Goal: Information Seeking & Learning: Check status

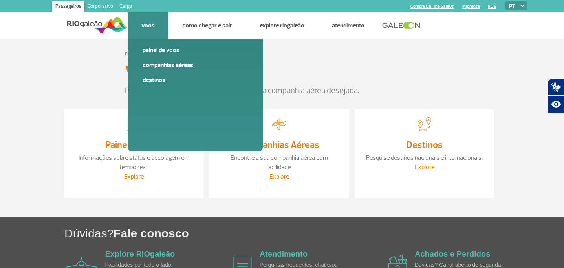
click at [152, 26] on link "Voos" at bounding box center [147, 26] width 13 height 8
click at [163, 47] on link "Painel de voos" at bounding box center [195, 50] width 105 height 9
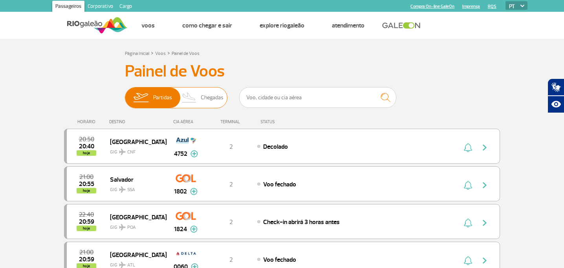
click at [213, 97] on span "Chegadas" at bounding box center [212, 98] width 23 height 20
click at [125, 94] on input "Partidas Chegadas" at bounding box center [125, 94] width 0 height 0
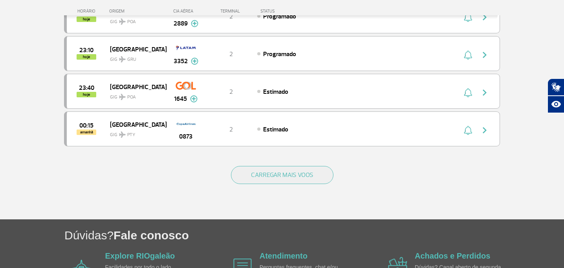
scroll to position [742, 0]
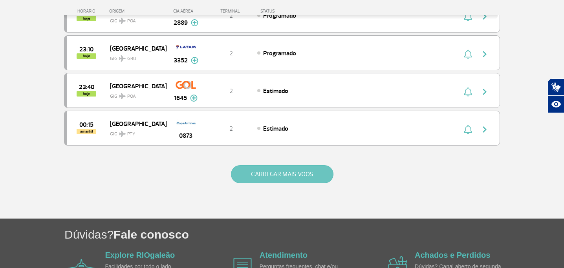
click at [294, 175] on button "CARREGAR MAIS VOOS" at bounding box center [282, 174] width 103 height 18
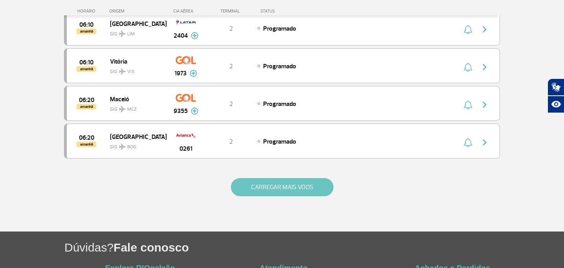
scroll to position [1481, 0]
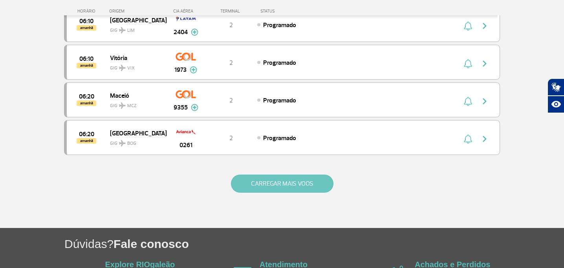
click at [292, 181] on button "CARREGAR MAIS VOOS" at bounding box center [282, 184] width 103 height 18
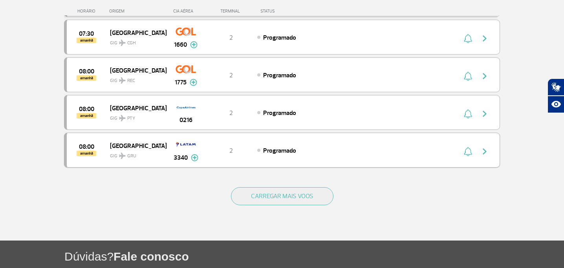
scroll to position [2227, 0]
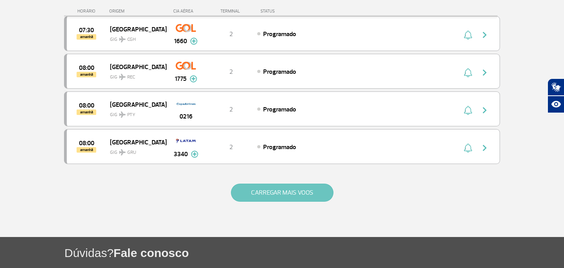
click at [287, 194] on button "CARREGAR MAIS VOOS" at bounding box center [282, 193] width 103 height 18
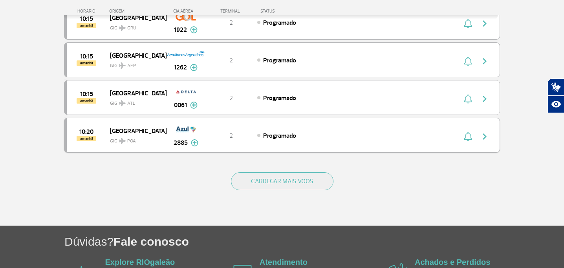
scroll to position [2995, 0]
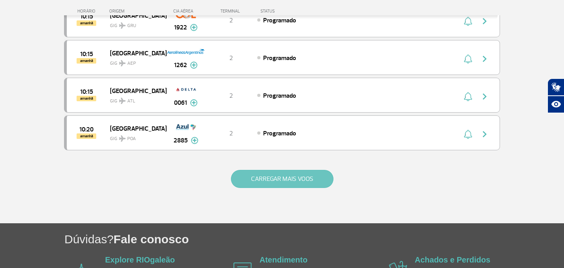
click at [280, 180] on button "CARREGAR MAIS VOOS" at bounding box center [282, 179] width 103 height 18
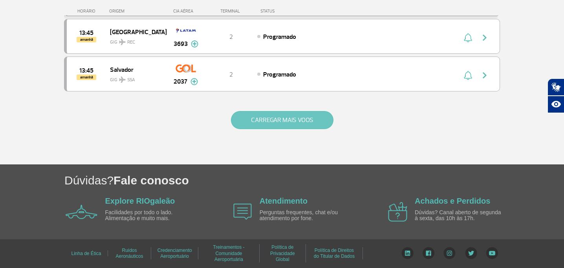
scroll to position [3793, 0]
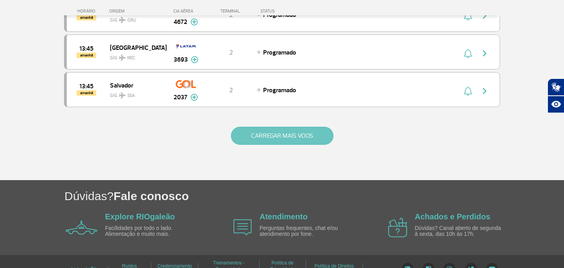
click at [279, 135] on button "CARREGAR MAIS VOOS" at bounding box center [282, 136] width 103 height 18
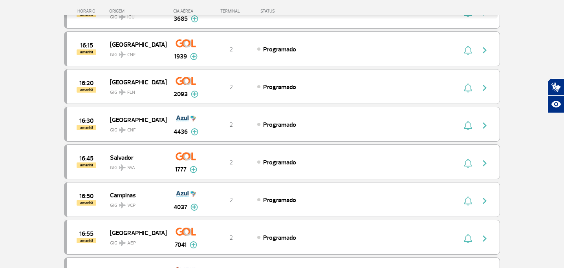
scroll to position [4478, 0]
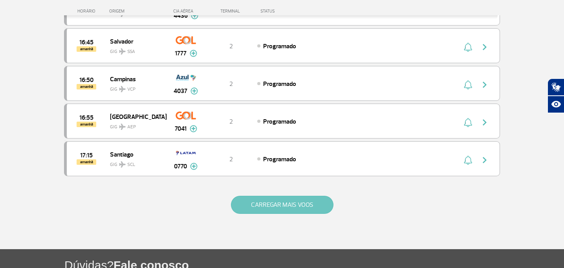
click at [268, 211] on button "CARREGAR MAIS VOOS" at bounding box center [282, 205] width 103 height 18
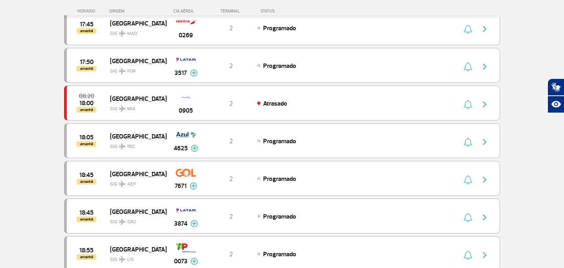
scroll to position [4769, 0]
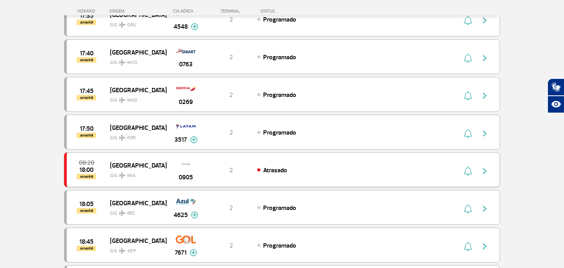
click at [256, 176] on div "08:20 18:00 amanhã Miami GIG MIA 0905 2 Atrasado" at bounding box center [282, 169] width 436 height 35
click at [485, 171] on img "button" at bounding box center [484, 171] width 9 height 9
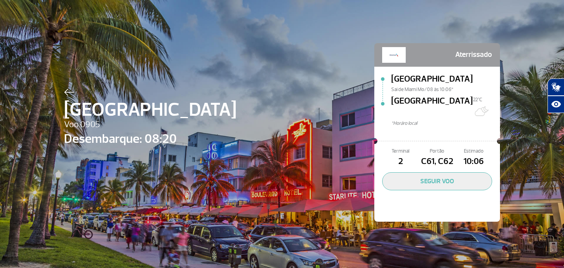
click at [70, 95] on img at bounding box center [69, 92] width 10 height 7
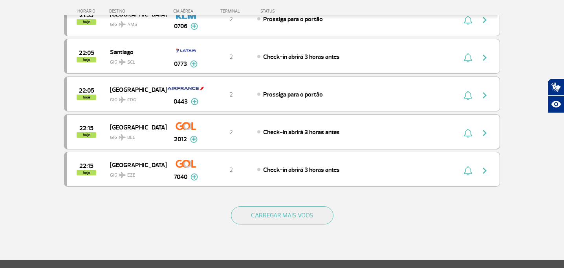
scroll to position [796, 0]
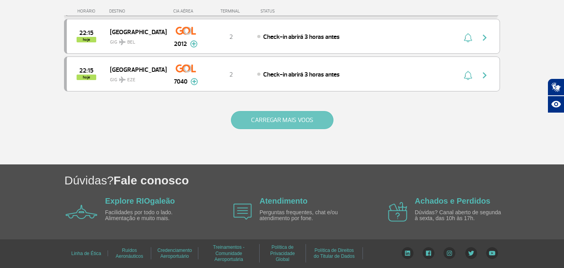
click at [262, 125] on button "CARREGAR MAIS VOOS" at bounding box center [282, 120] width 103 height 18
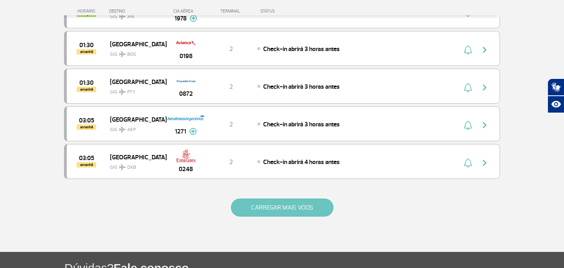
scroll to position [1470, 0]
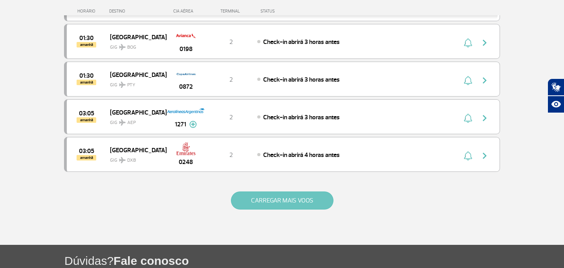
click at [285, 205] on button "CARREGAR MAIS VOOS" at bounding box center [282, 201] width 103 height 18
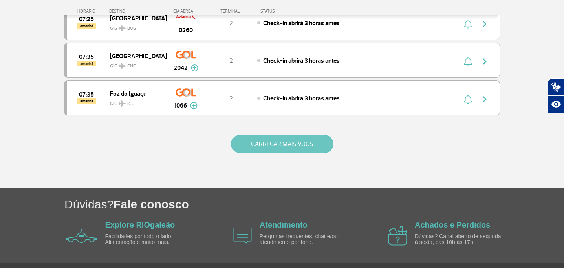
scroll to position [2305, 0]
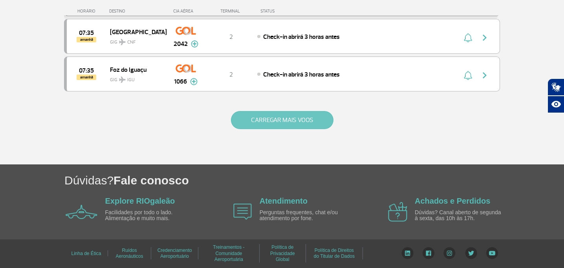
click at [272, 125] on button "CARREGAR MAIS VOOS" at bounding box center [282, 120] width 103 height 18
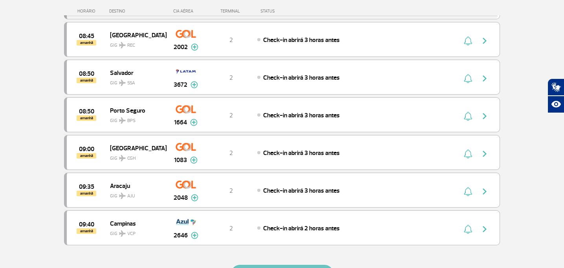
scroll to position [3060, 0]
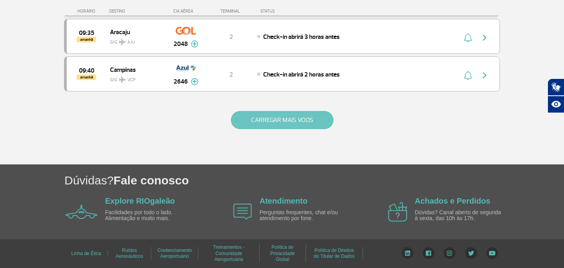
click at [273, 113] on button "CARREGAR MAIS VOOS" at bounding box center [282, 120] width 103 height 18
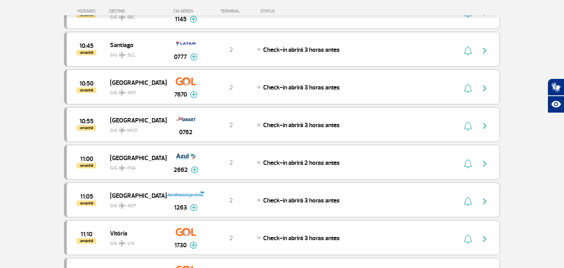
scroll to position [3814, 0]
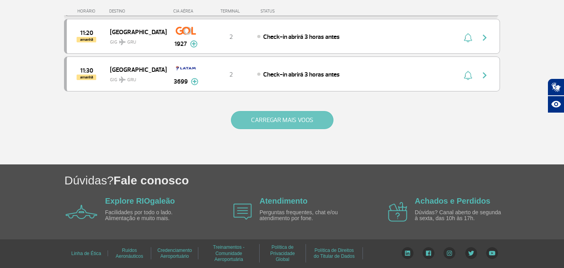
click at [278, 122] on button "CARREGAR MAIS VOOS" at bounding box center [282, 120] width 103 height 18
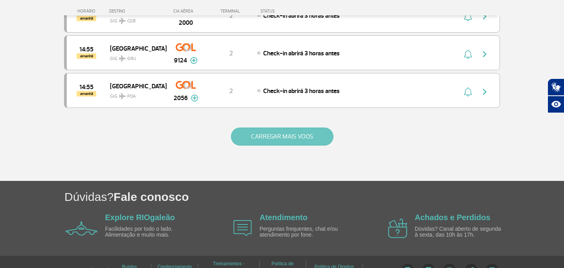
scroll to position [4563, 0]
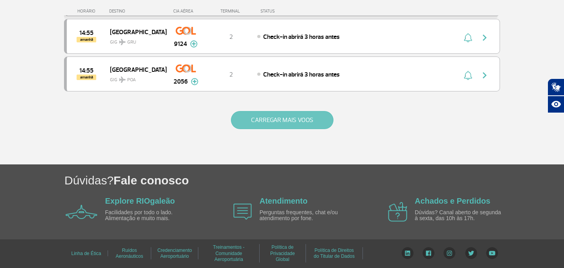
click at [278, 119] on button "CARREGAR MAIS VOOS" at bounding box center [282, 120] width 103 height 18
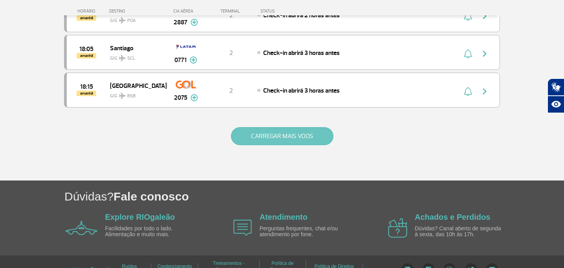
scroll to position [5299, 0]
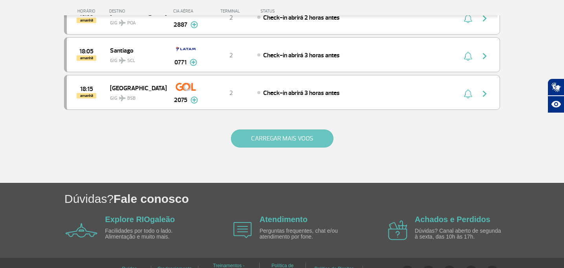
click at [279, 134] on button "CARREGAR MAIS VOOS" at bounding box center [282, 139] width 103 height 18
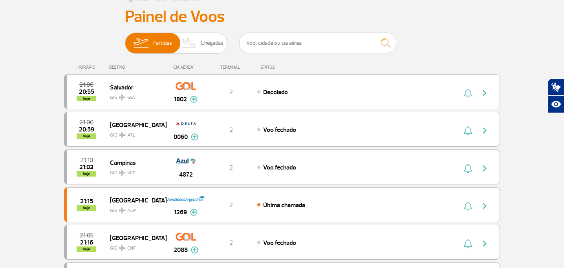
scroll to position [0, 0]
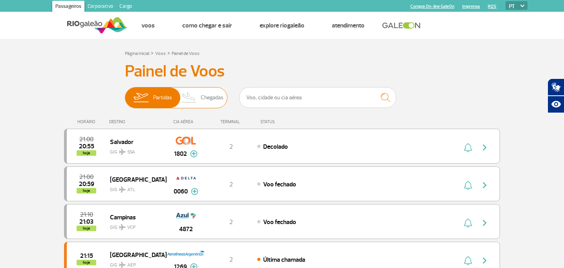
click at [201, 93] on span "Chegadas" at bounding box center [212, 98] width 23 height 20
click at [125, 94] on input "Partidas Chegadas" at bounding box center [125, 94] width 0 height 0
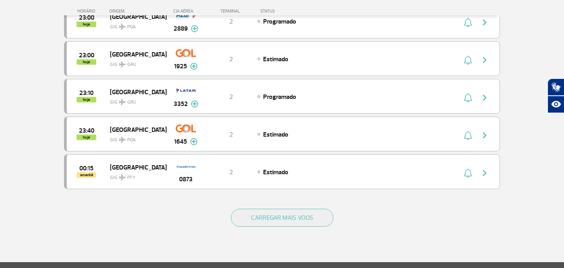
scroll to position [796, 0]
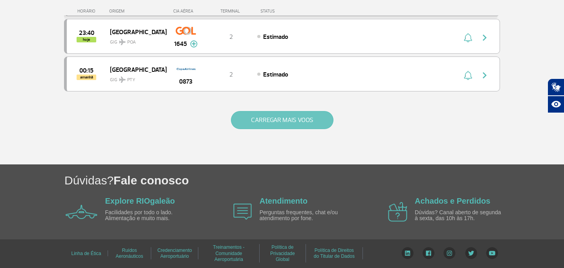
click at [243, 117] on button "CARREGAR MAIS VOOS" at bounding box center [282, 120] width 103 height 18
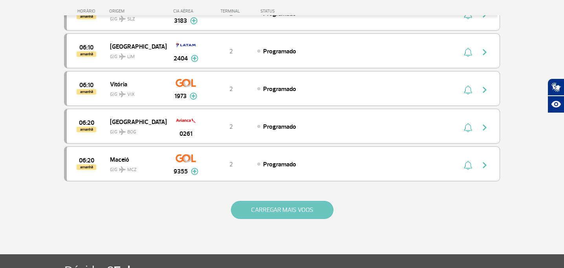
scroll to position [1545, 0]
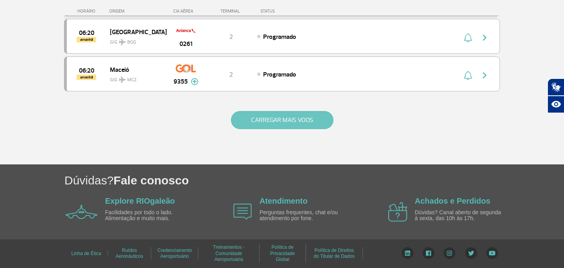
click at [266, 120] on button "CARREGAR MAIS VOOS" at bounding box center [282, 120] width 103 height 18
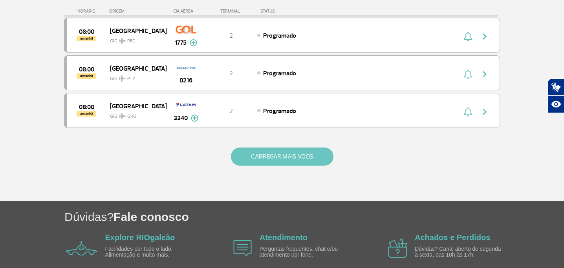
scroll to position [2300, 0]
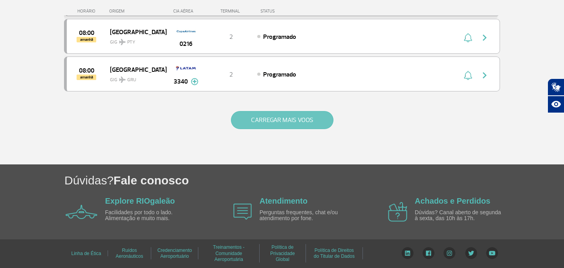
click at [268, 119] on button "CARREGAR MAIS VOOS" at bounding box center [282, 120] width 103 height 18
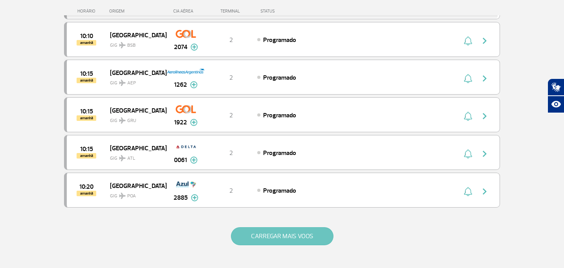
scroll to position [3053, 0]
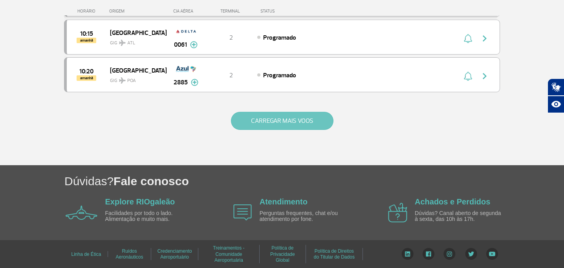
click at [270, 121] on button "CARREGAR MAIS VOOS" at bounding box center [282, 121] width 103 height 18
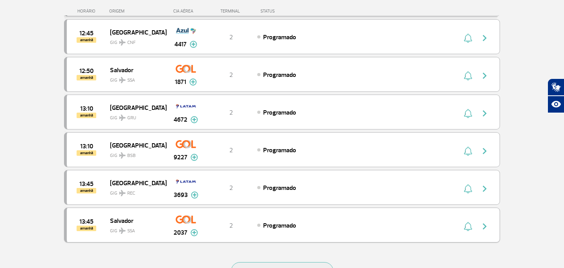
scroll to position [3809, 0]
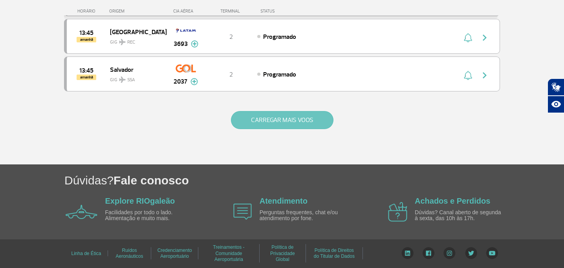
click at [268, 118] on button "CARREGAR MAIS VOOS" at bounding box center [282, 120] width 103 height 18
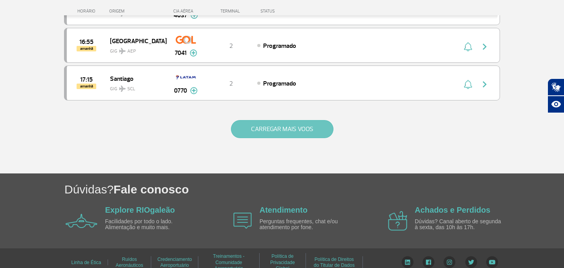
scroll to position [4563, 0]
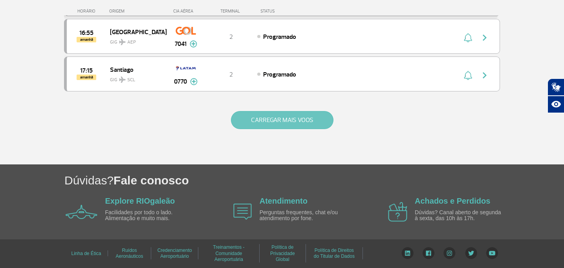
click at [268, 118] on button "CARREGAR MAIS VOOS" at bounding box center [282, 120] width 103 height 18
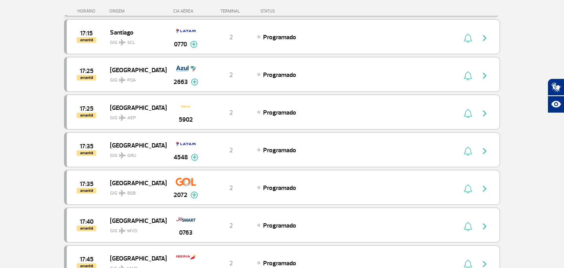
scroll to position [5318, 0]
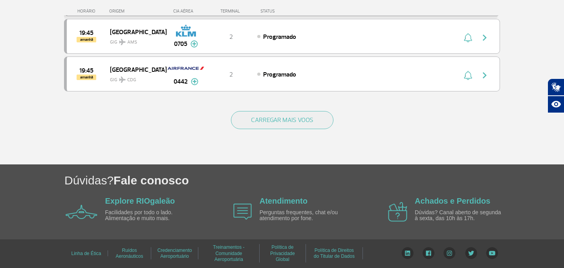
drag, startPoint x: 269, startPoint y: 114, endPoint x: 228, endPoint y: 141, distance: 48.7
click at [229, 141] on div "CARREGAR MAIS VOOS" at bounding box center [282, 132] width 436 height 63
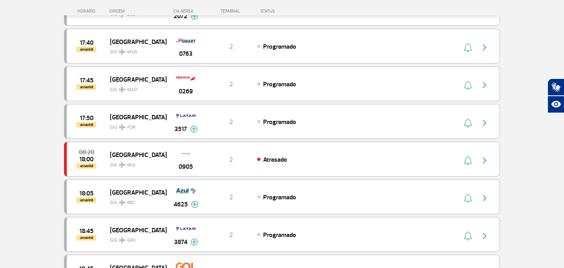
scroll to position [4769, 0]
